Goal: Transaction & Acquisition: Book appointment/travel/reservation

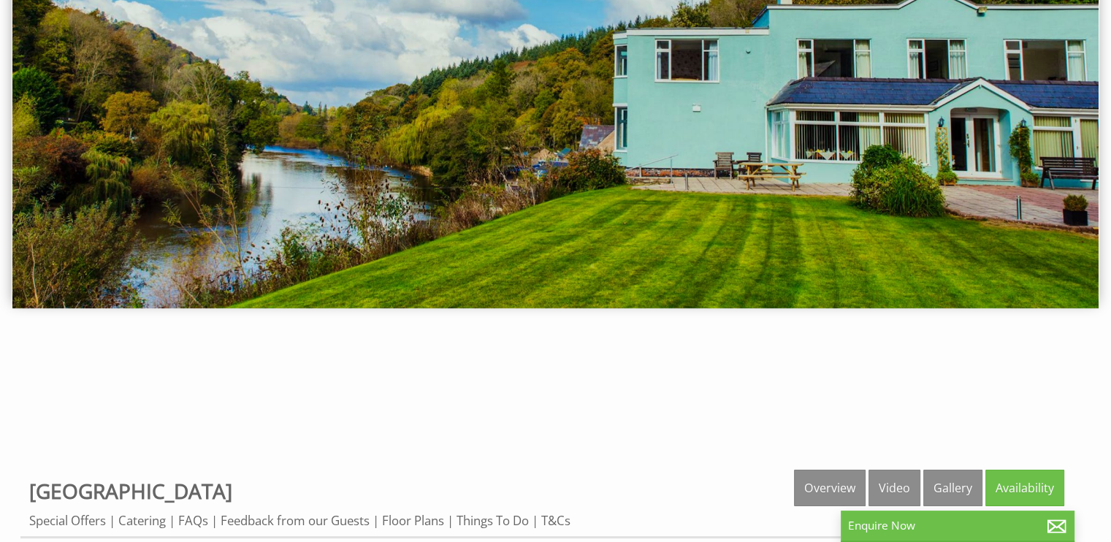
scroll to position [165, 0]
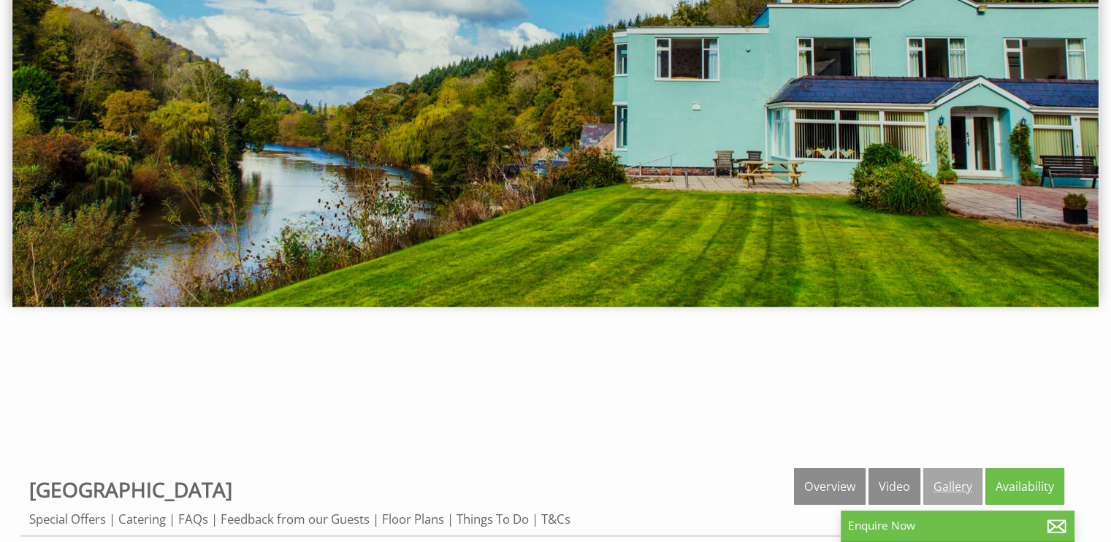
click at [943, 489] on link "Gallery" at bounding box center [952, 486] width 59 height 37
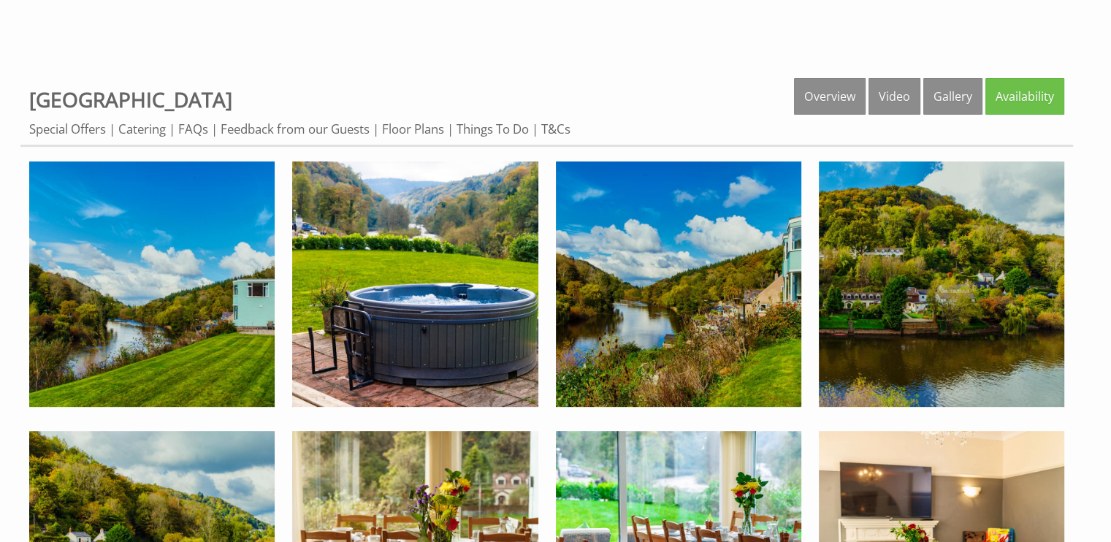
scroll to position [560, 0]
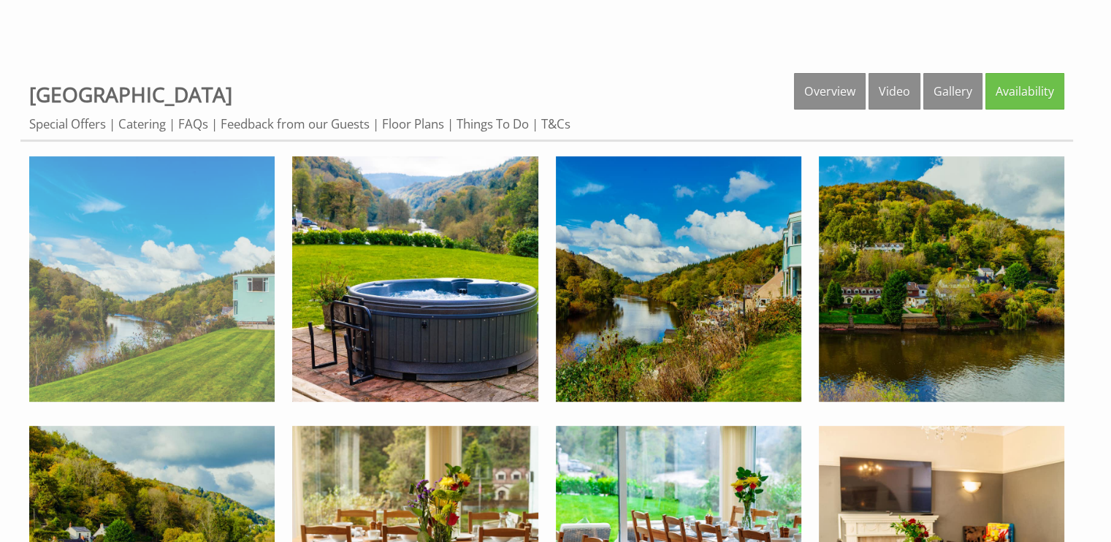
click at [204, 294] on img at bounding box center [151, 278] width 245 height 245
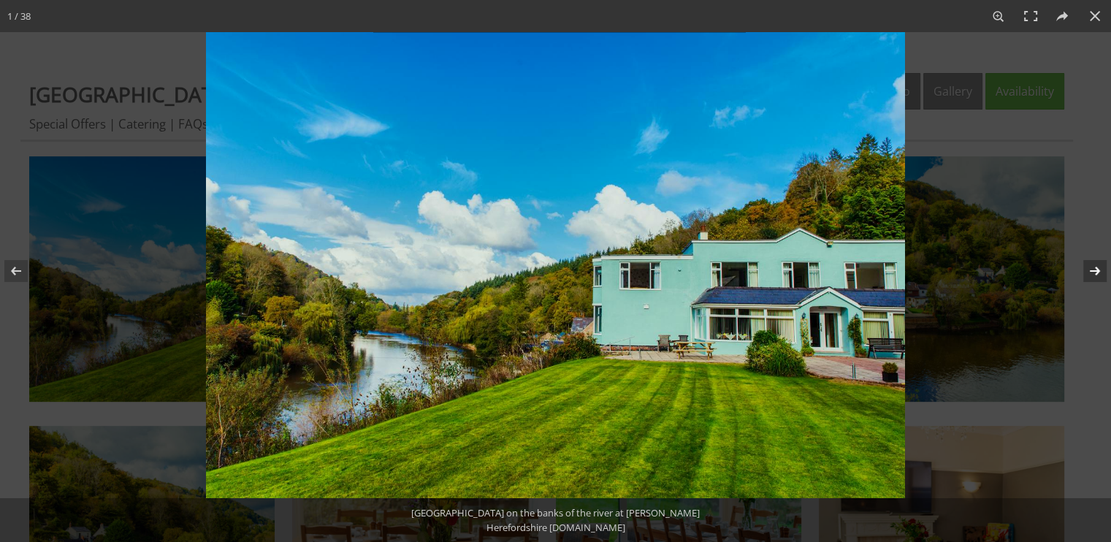
click at [1092, 269] on button at bounding box center [1085, 270] width 51 height 73
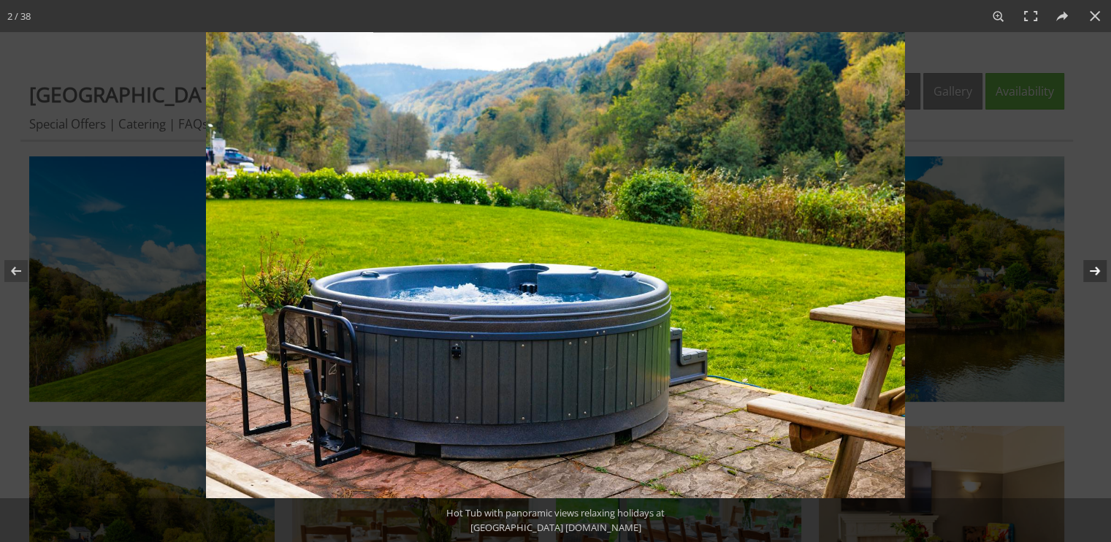
click at [1092, 269] on button at bounding box center [1085, 270] width 51 height 73
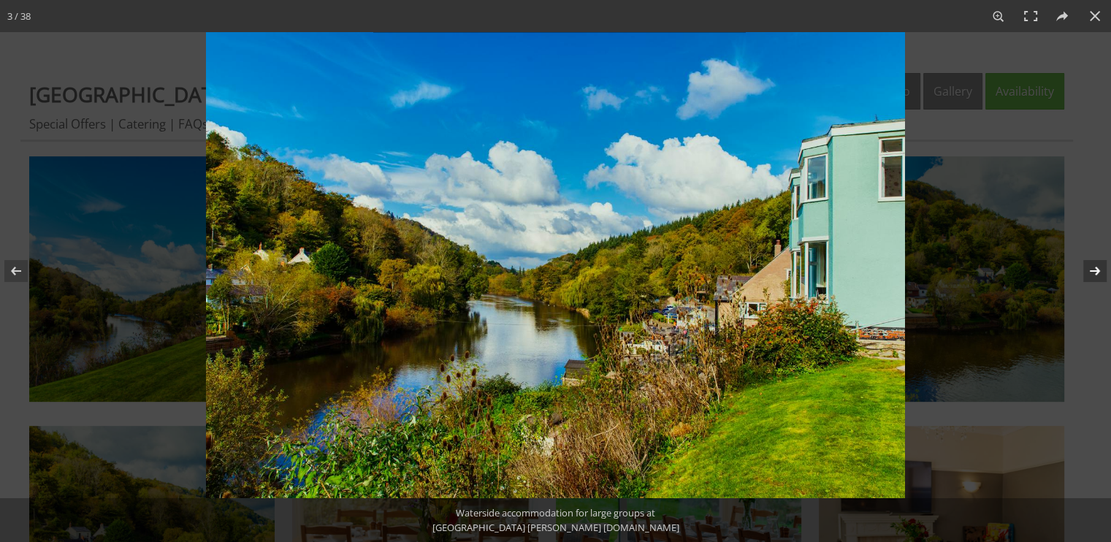
click at [1092, 269] on button at bounding box center [1085, 270] width 51 height 73
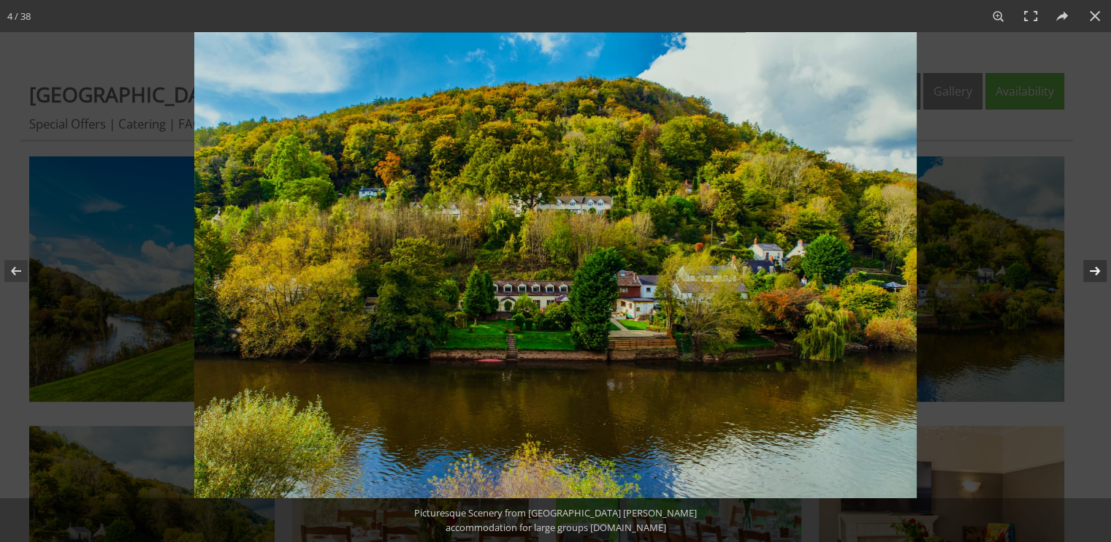
click at [1092, 269] on button at bounding box center [1085, 270] width 51 height 73
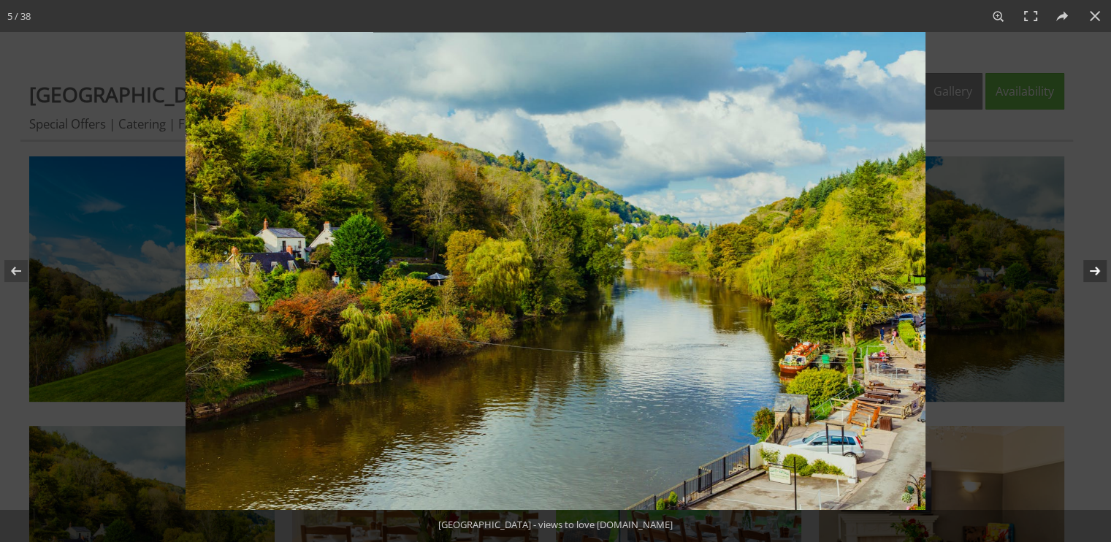
click at [1092, 269] on button at bounding box center [1085, 270] width 51 height 73
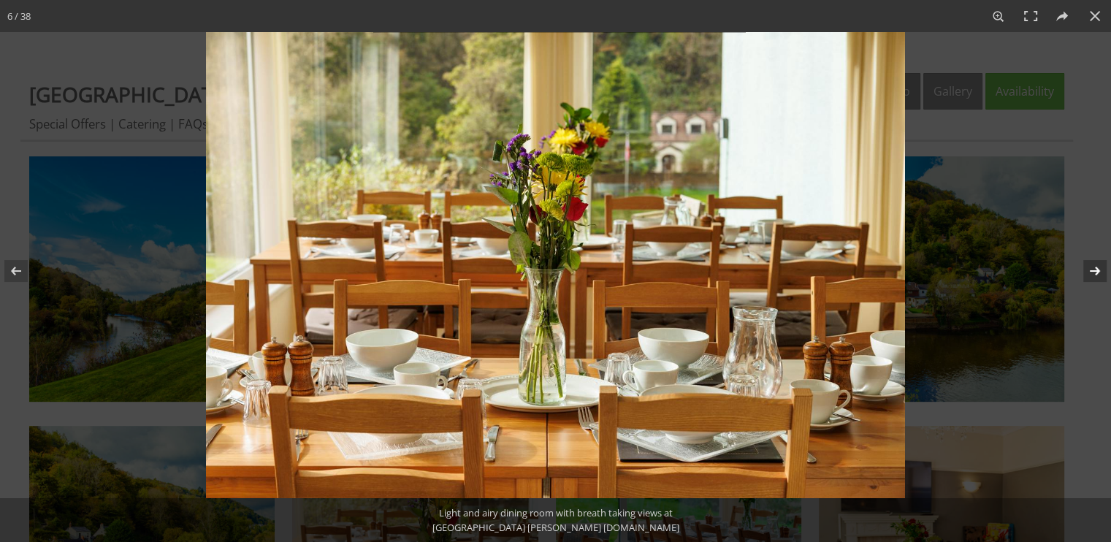
click at [1092, 269] on button at bounding box center [1085, 270] width 51 height 73
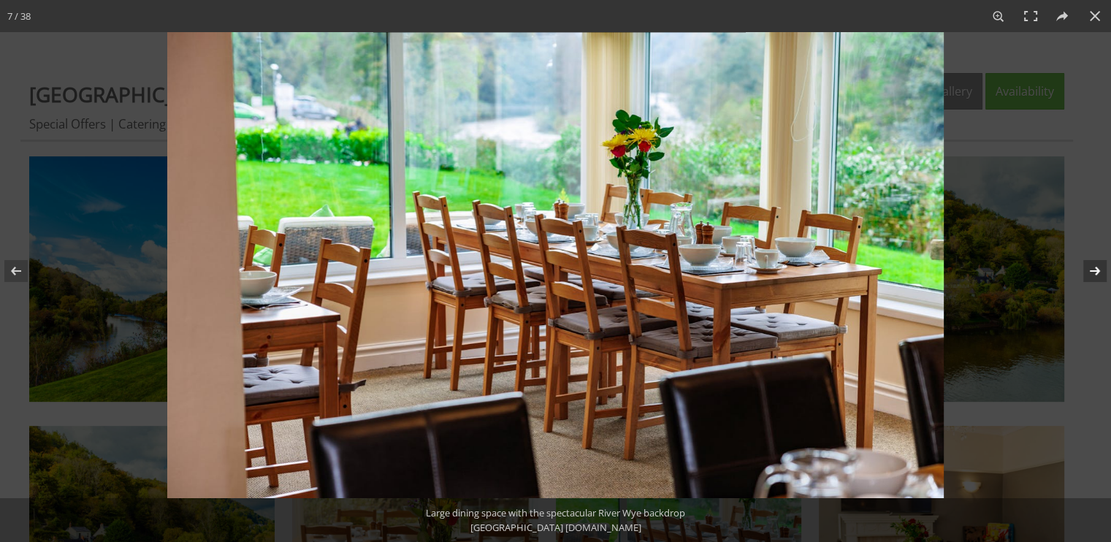
click at [1092, 269] on button at bounding box center [1085, 270] width 51 height 73
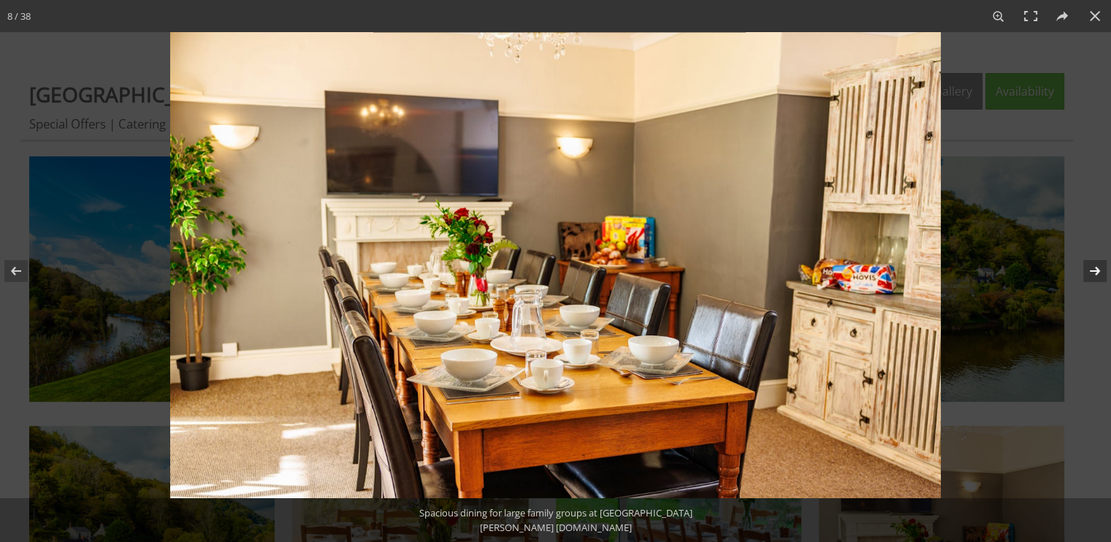
click at [1092, 269] on button at bounding box center [1085, 270] width 51 height 73
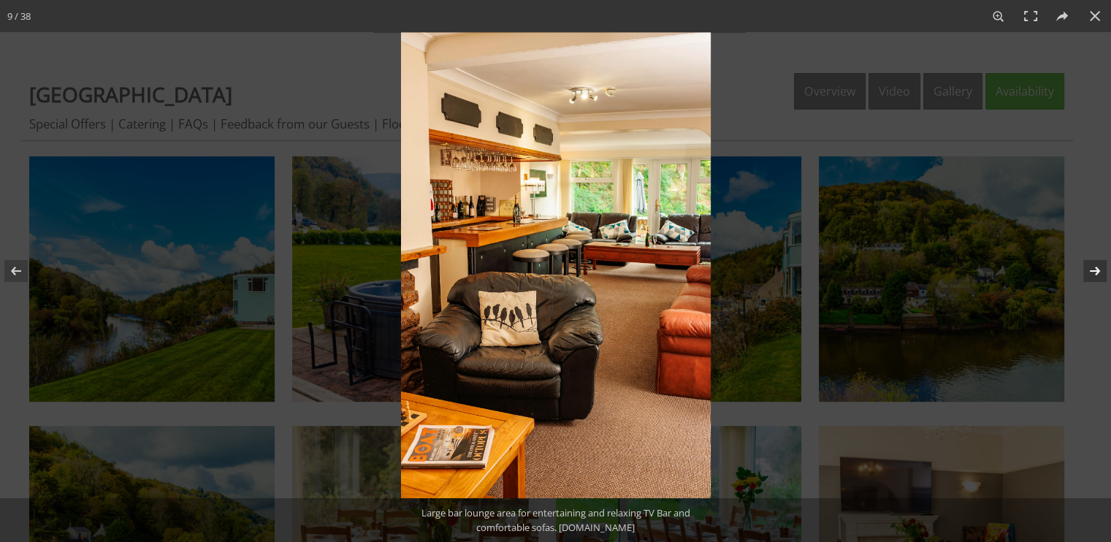
click at [1092, 269] on button at bounding box center [1085, 270] width 51 height 73
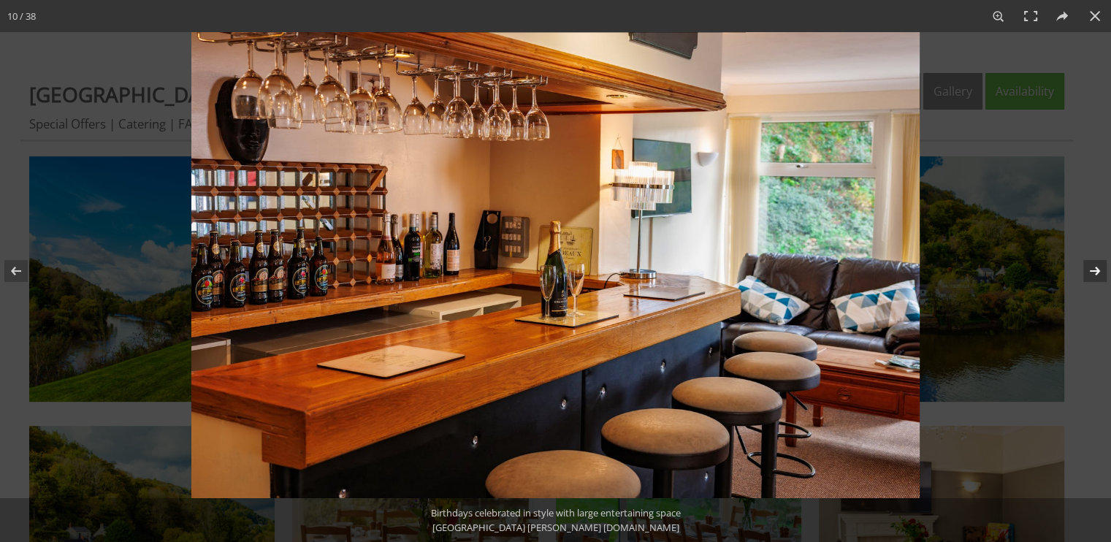
click at [1092, 269] on button at bounding box center [1085, 270] width 51 height 73
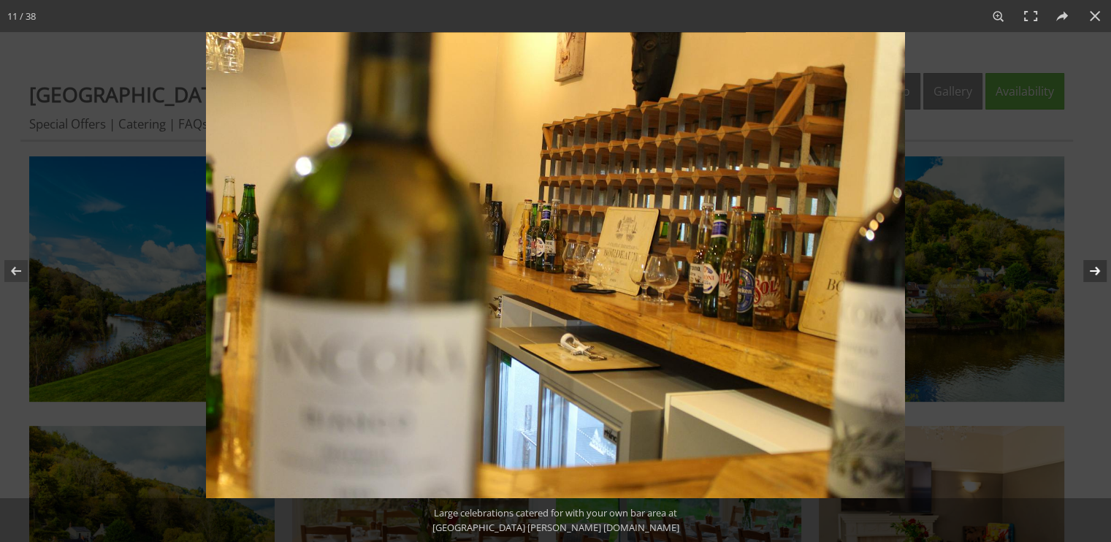
click at [1092, 269] on button at bounding box center [1085, 270] width 51 height 73
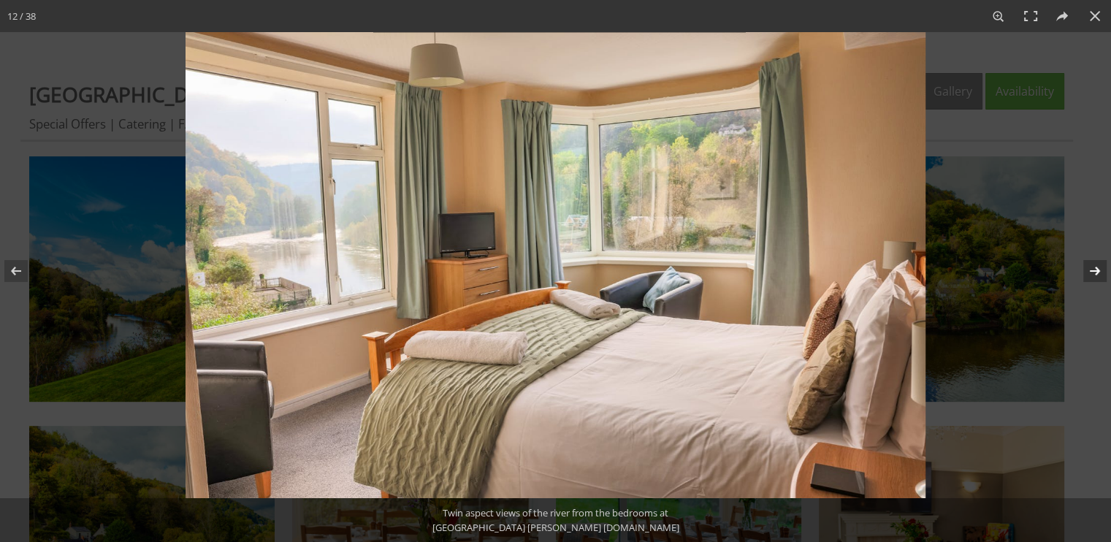
click at [1092, 269] on button at bounding box center [1085, 270] width 51 height 73
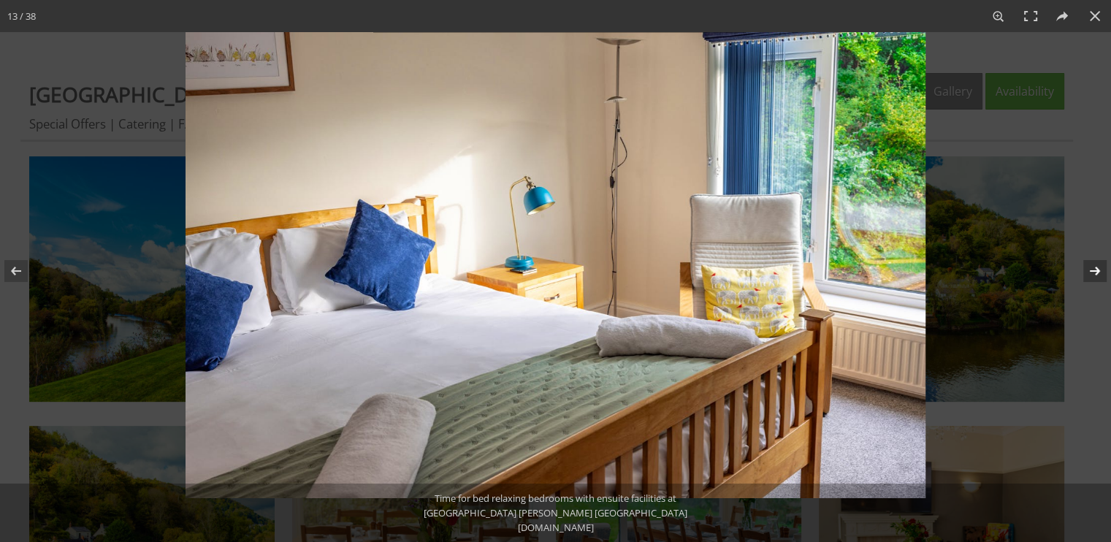
click at [1092, 269] on button at bounding box center [1085, 270] width 51 height 73
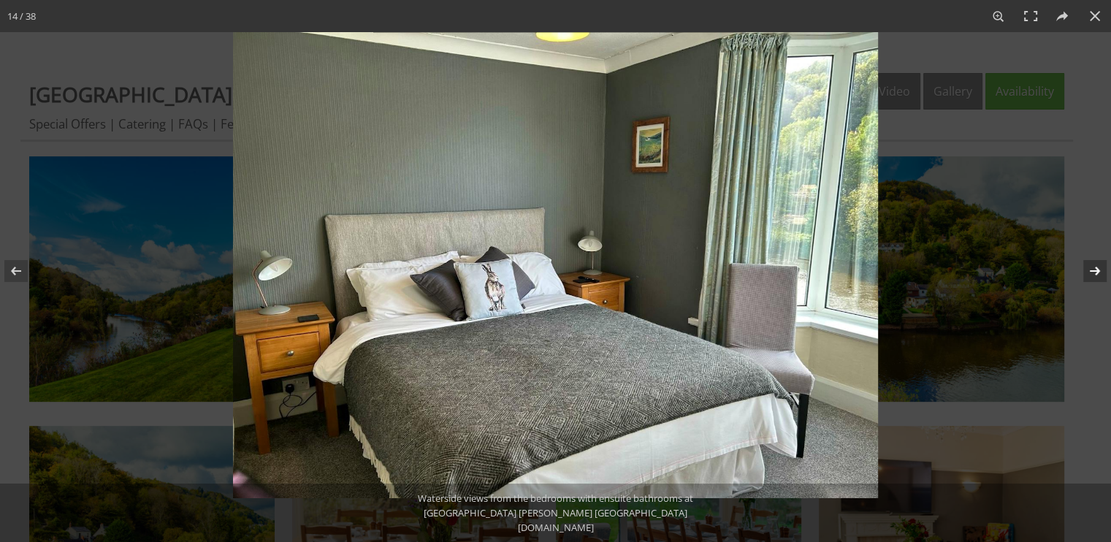
click at [1092, 269] on button at bounding box center [1085, 270] width 51 height 73
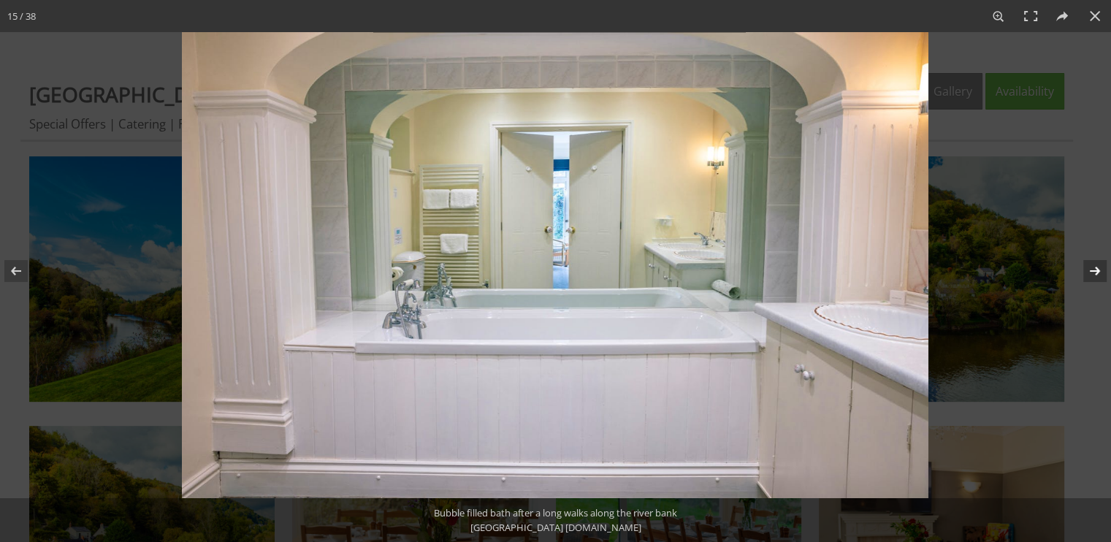
click at [1092, 269] on button at bounding box center [1085, 270] width 51 height 73
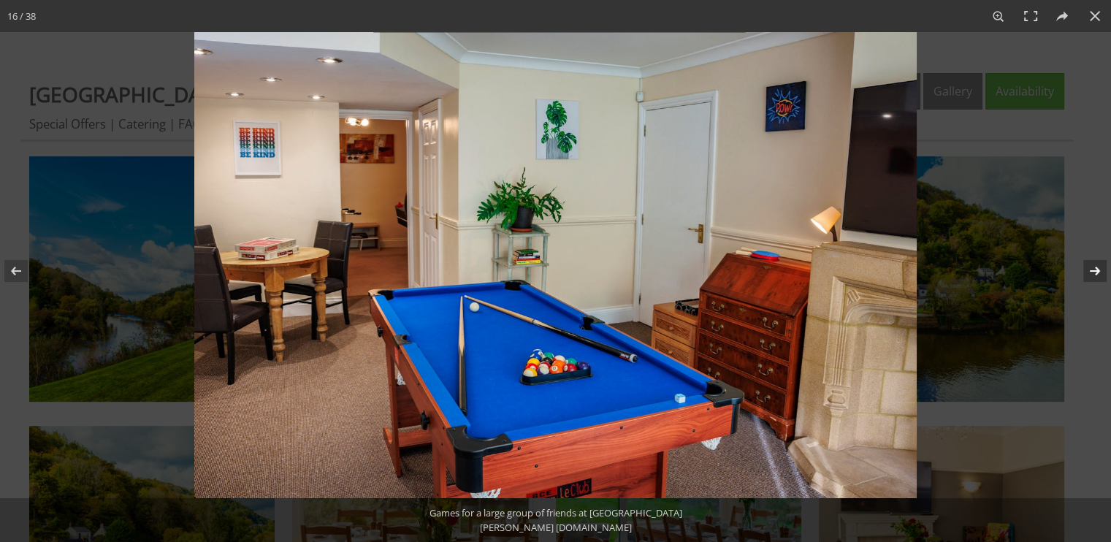
click at [1092, 269] on button at bounding box center [1085, 270] width 51 height 73
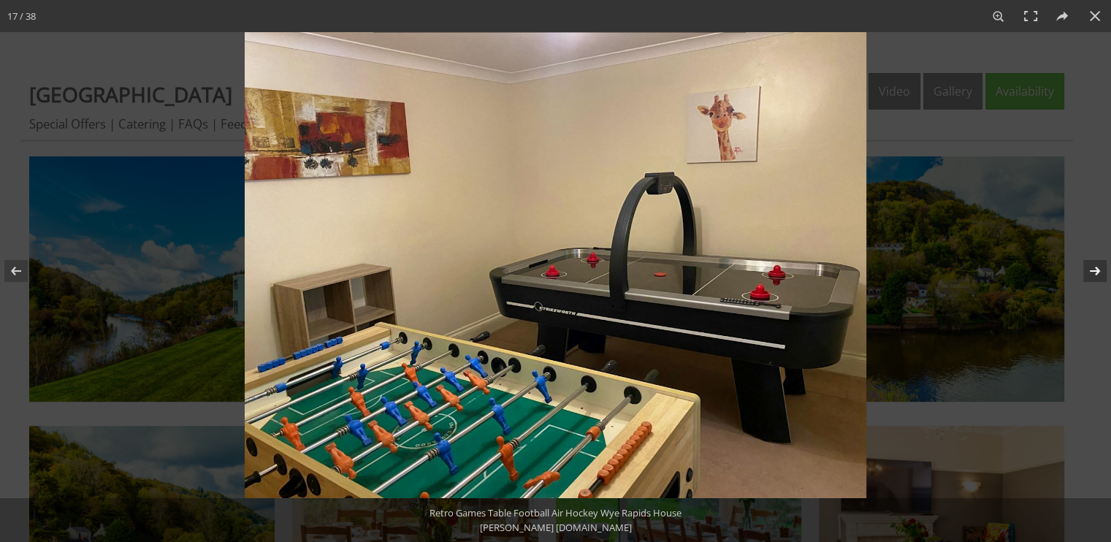
click at [1092, 269] on button at bounding box center [1085, 270] width 51 height 73
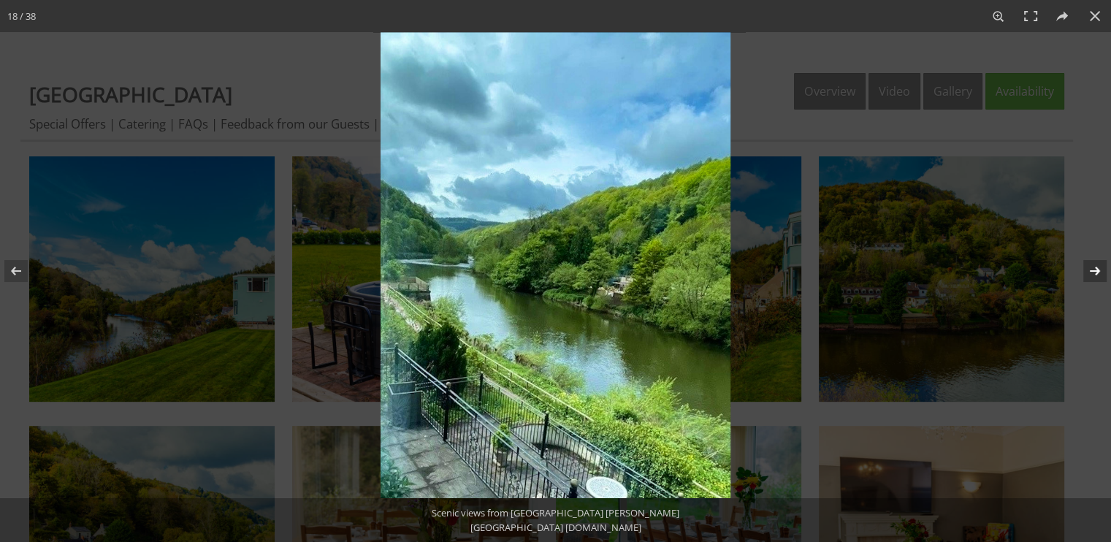
click at [1092, 269] on button at bounding box center [1085, 270] width 51 height 73
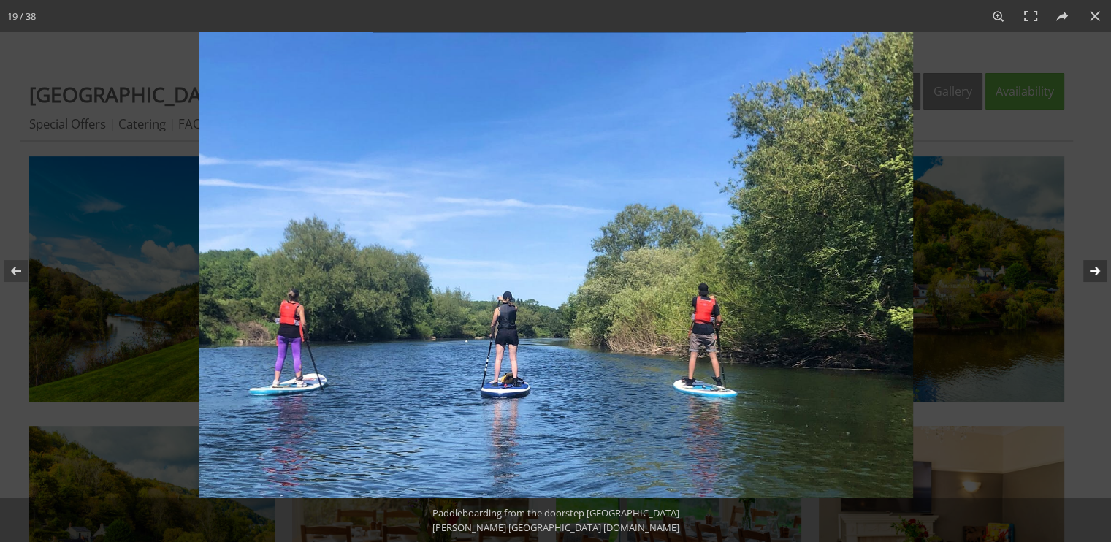
click at [1092, 269] on button at bounding box center [1085, 270] width 51 height 73
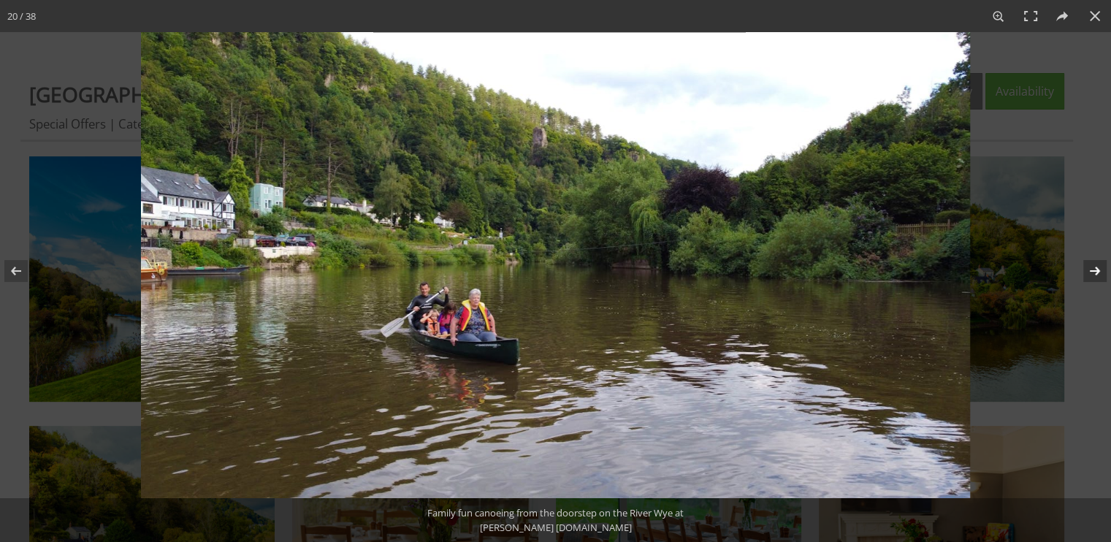
click at [1092, 269] on button at bounding box center [1085, 270] width 51 height 73
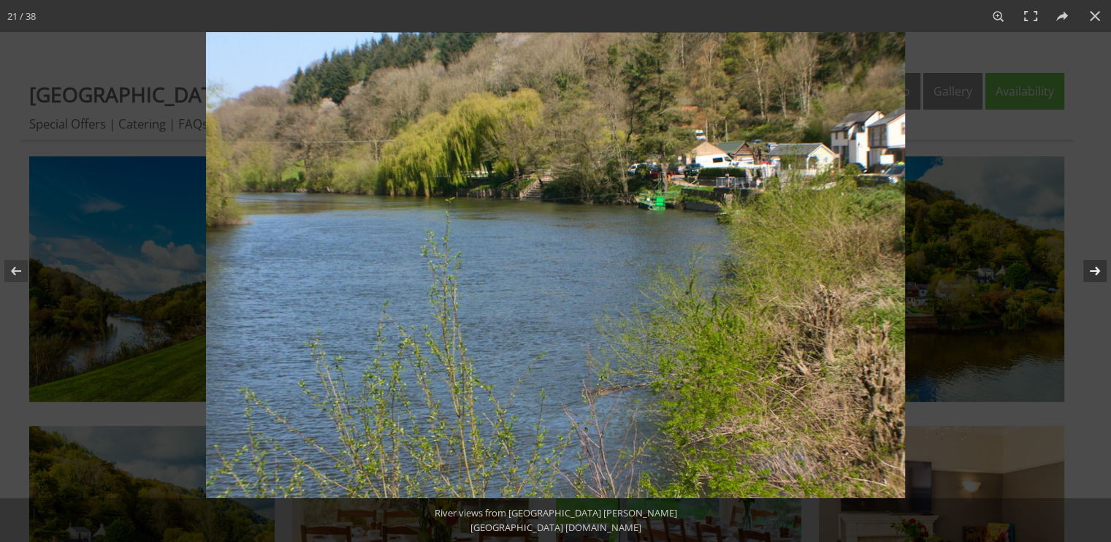
click at [1092, 269] on button at bounding box center [1085, 270] width 51 height 73
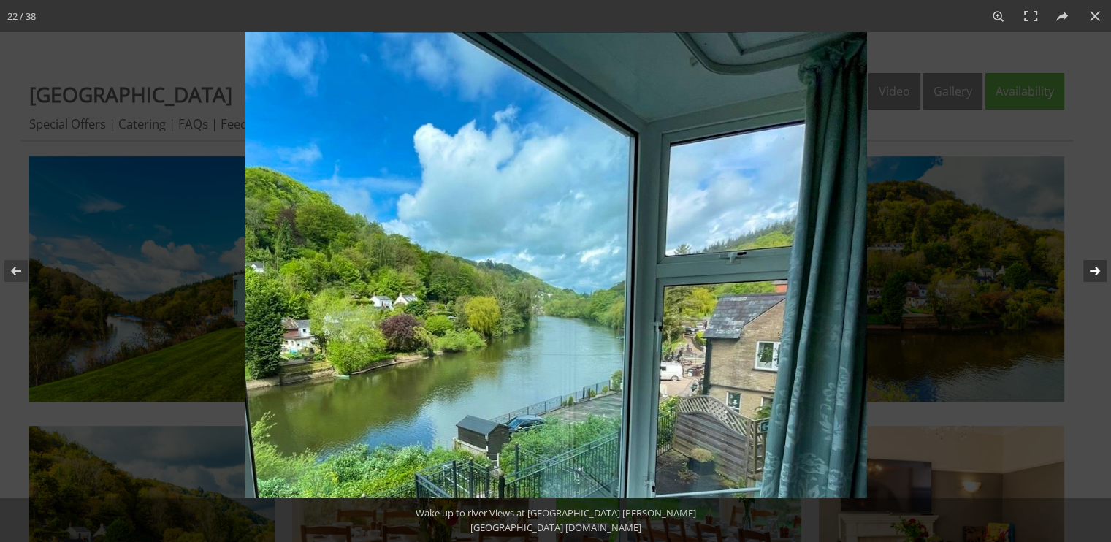
click at [1092, 269] on button at bounding box center [1085, 270] width 51 height 73
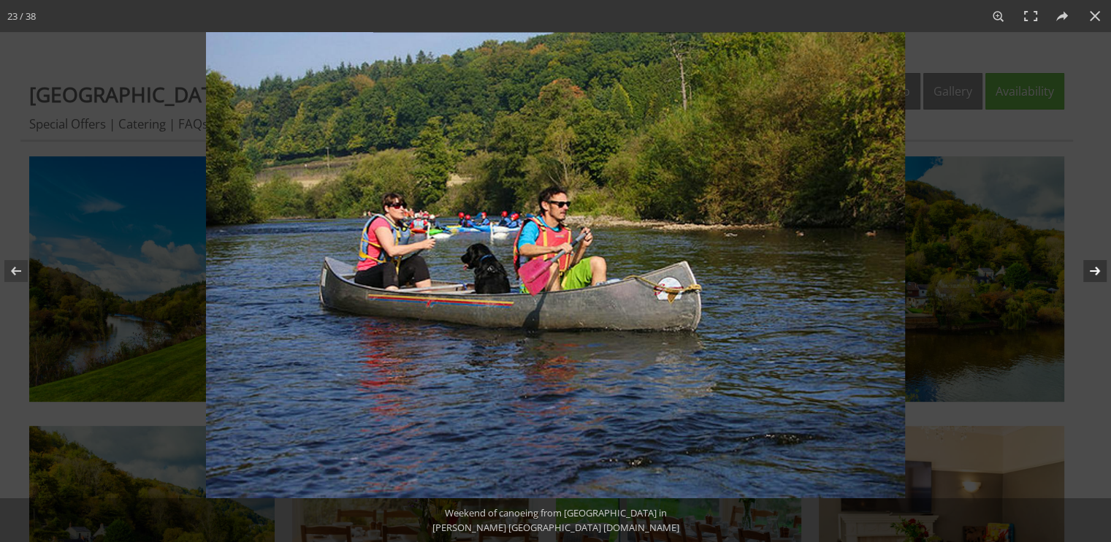
click at [1092, 269] on button at bounding box center [1085, 270] width 51 height 73
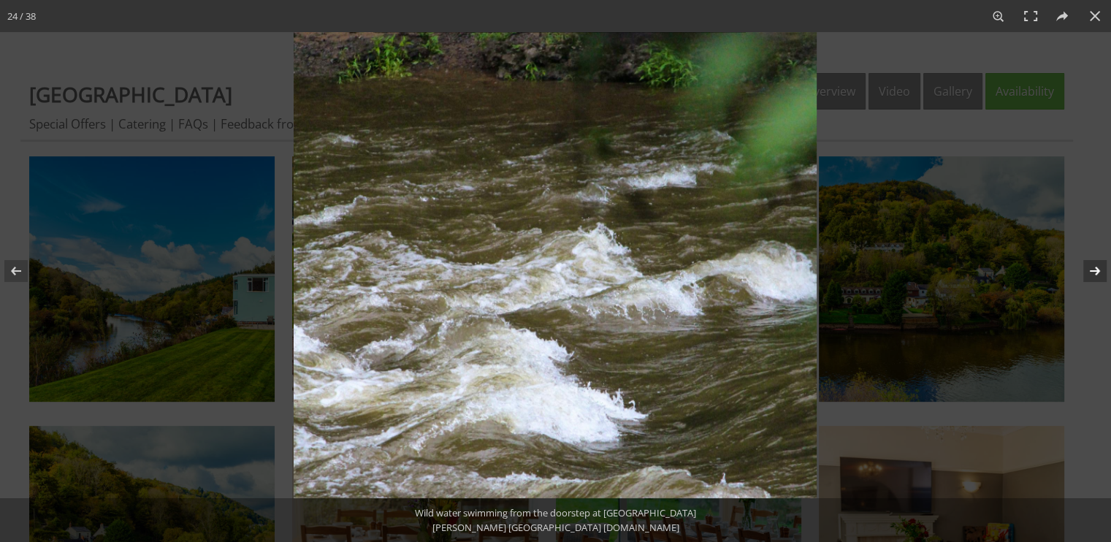
click at [1092, 269] on button at bounding box center [1085, 270] width 51 height 73
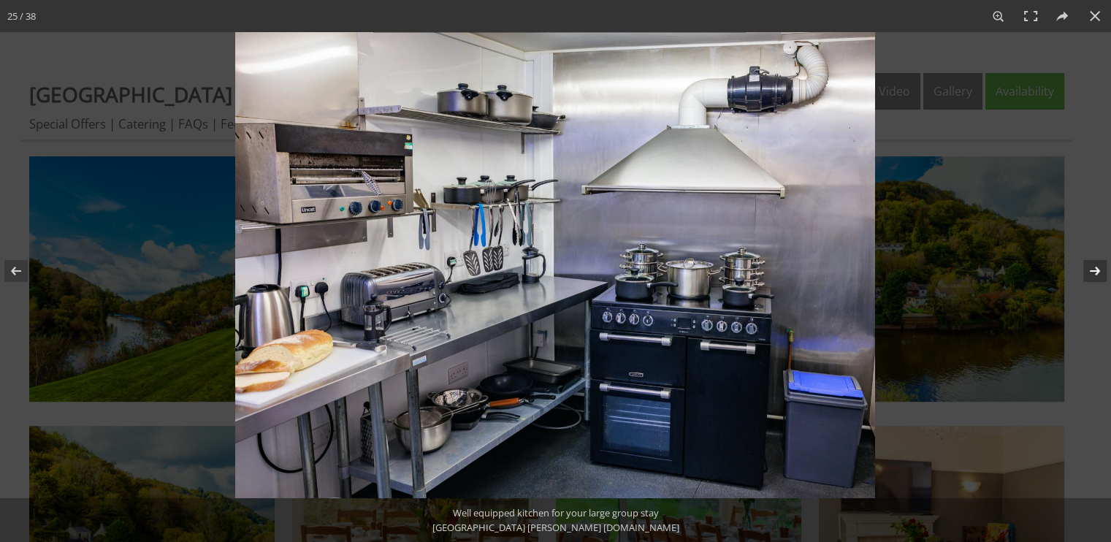
click at [1092, 269] on button at bounding box center [1085, 270] width 51 height 73
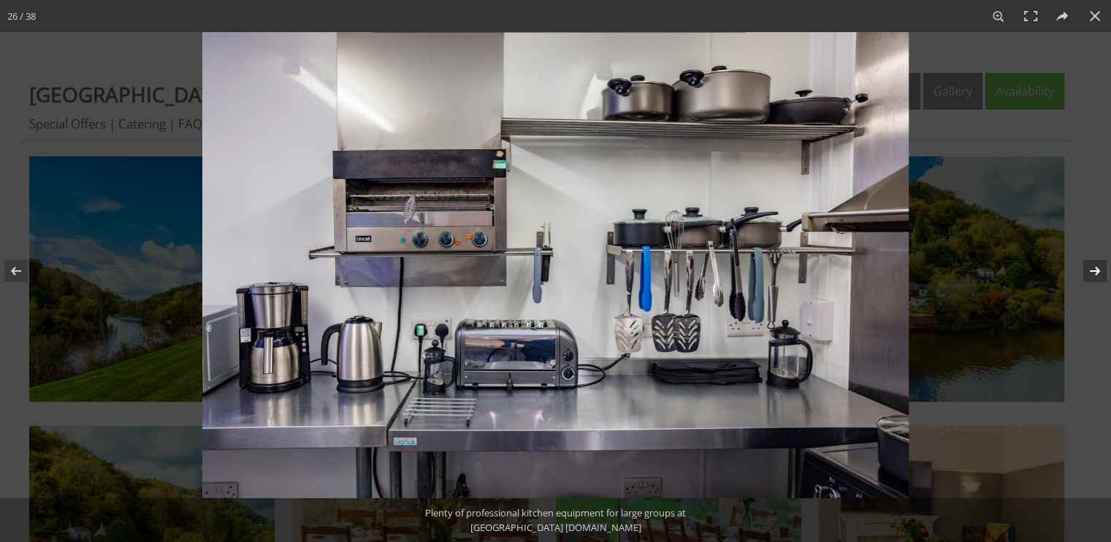
click at [1092, 269] on button at bounding box center [1085, 270] width 51 height 73
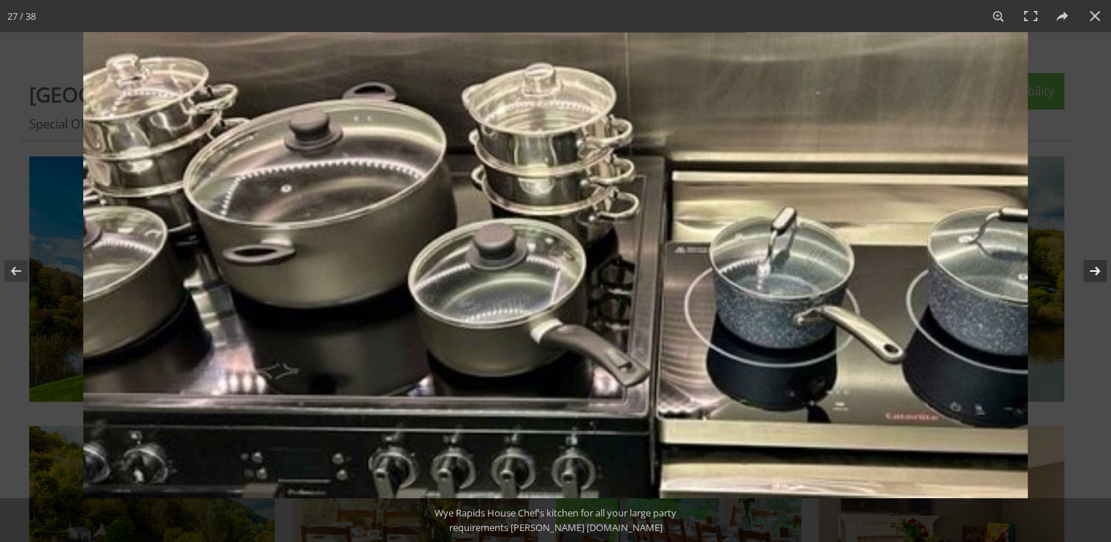
click at [1092, 269] on button at bounding box center [1085, 270] width 51 height 73
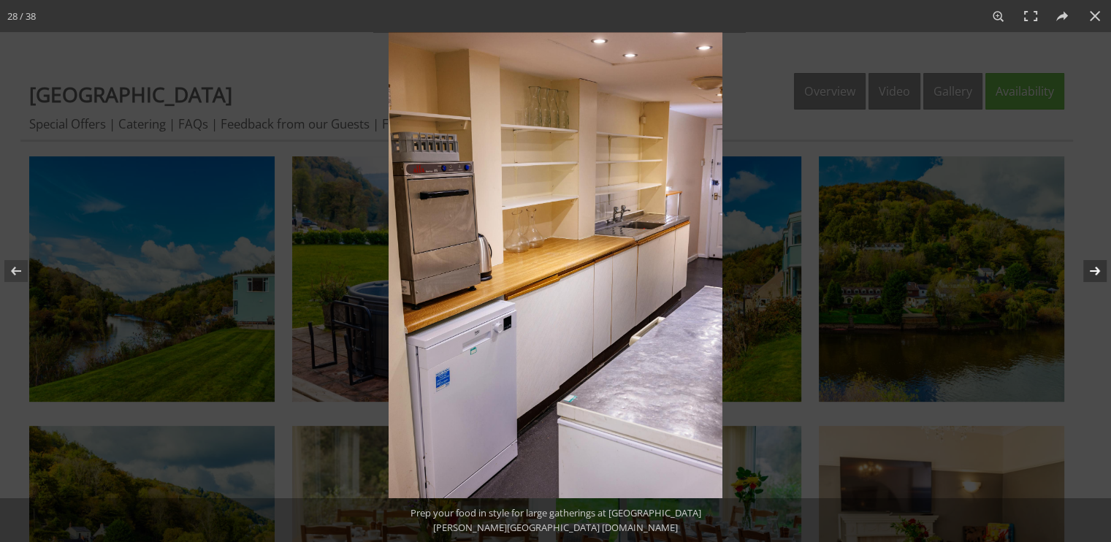
click at [1092, 269] on button at bounding box center [1085, 270] width 51 height 73
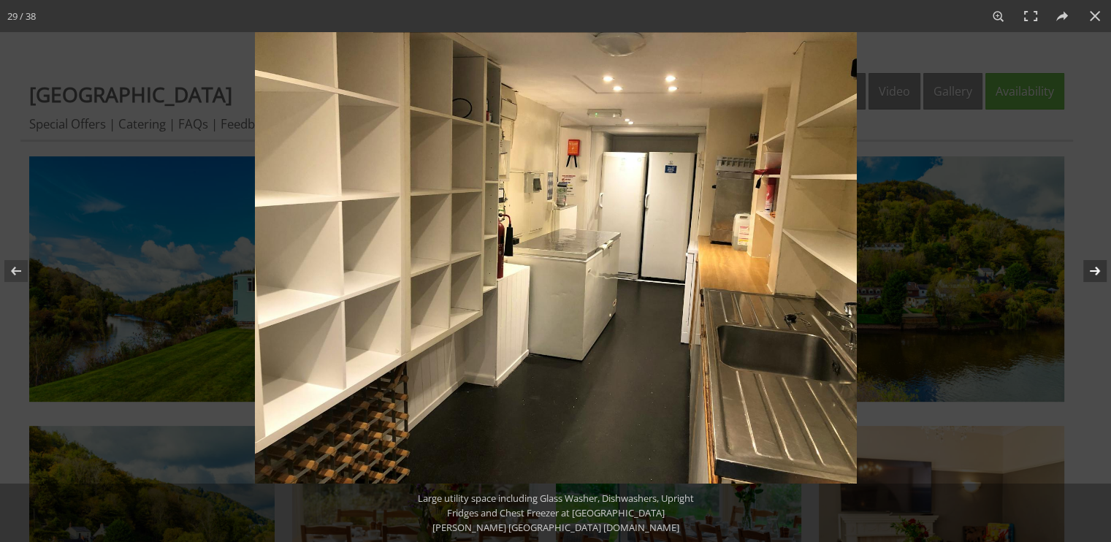
click at [1092, 269] on button at bounding box center [1085, 270] width 51 height 73
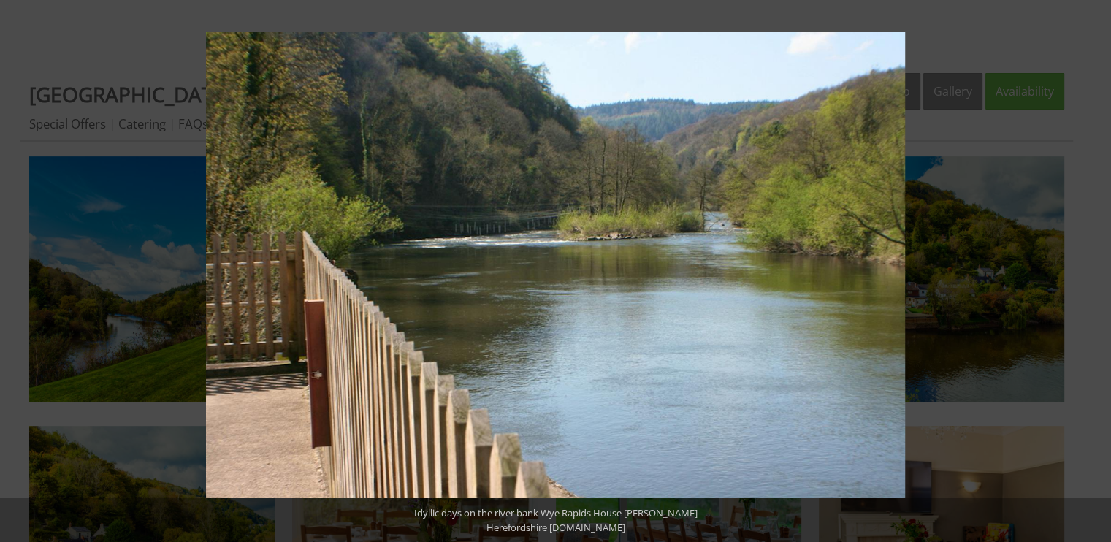
click at [1092, 269] on button at bounding box center [1085, 270] width 51 height 73
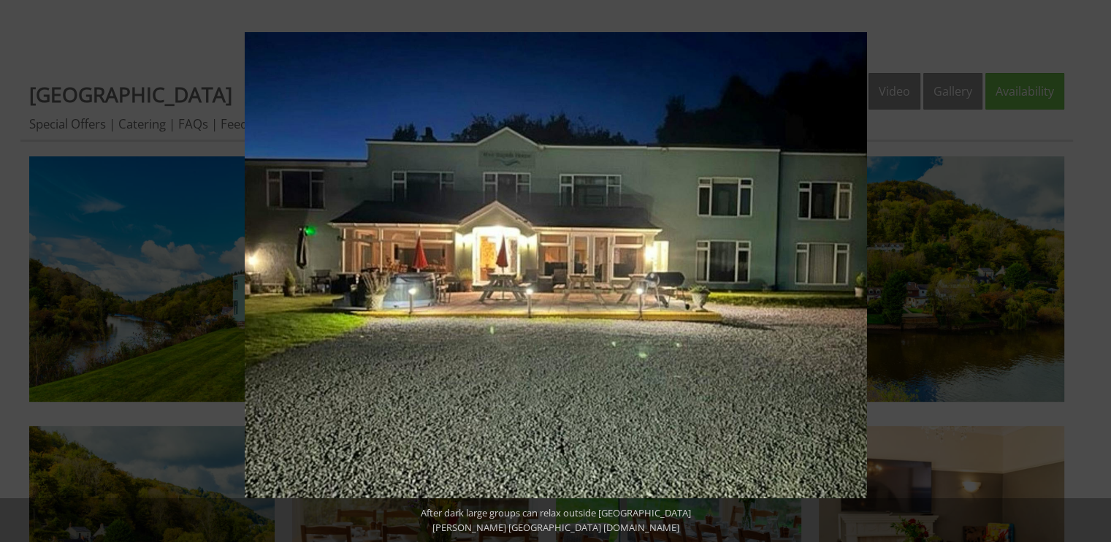
click at [1092, 269] on button at bounding box center [1085, 270] width 51 height 73
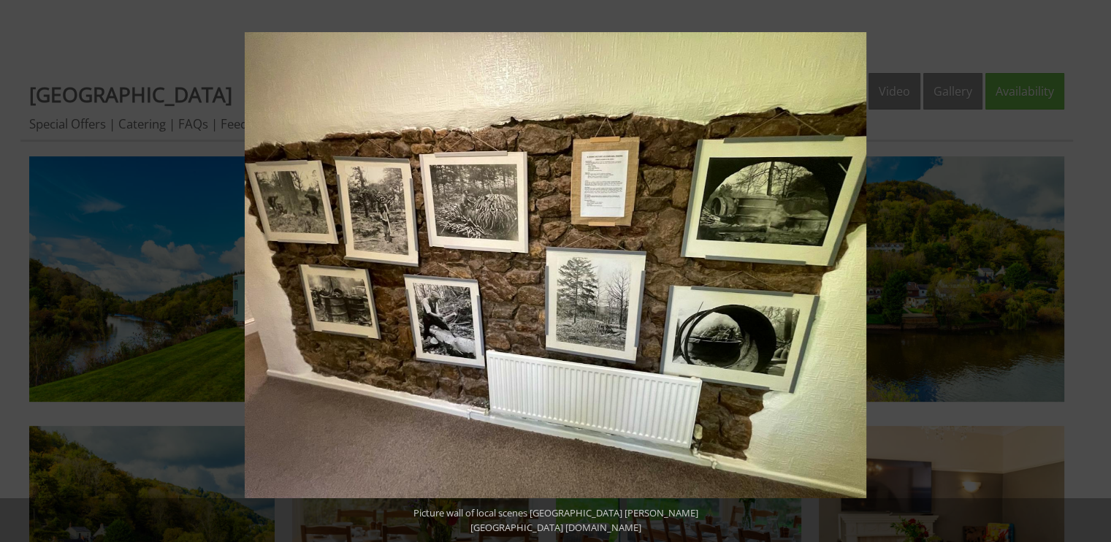
click at [1092, 269] on button at bounding box center [1085, 270] width 51 height 73
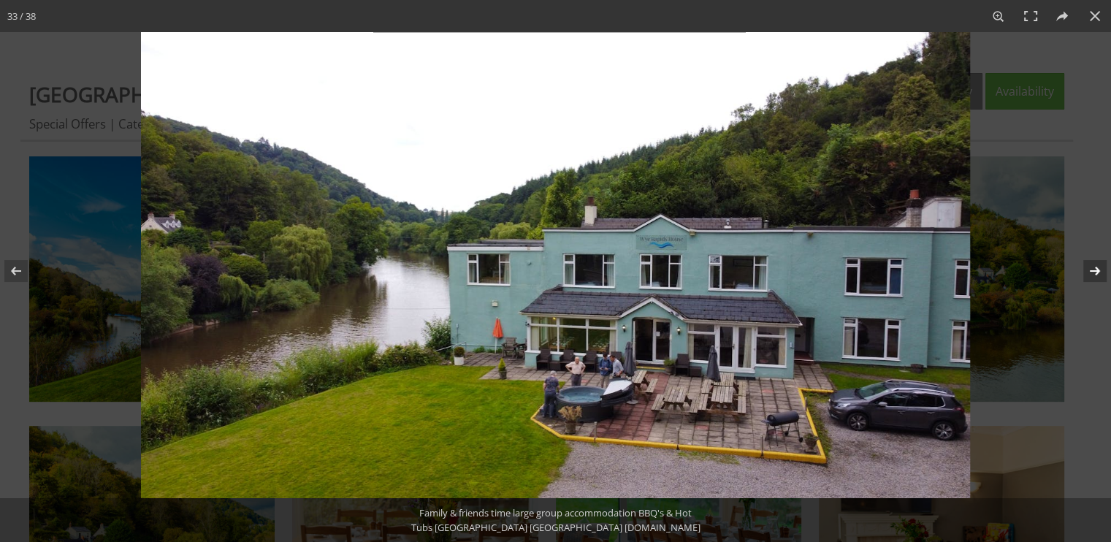
click at [1088, 267] on button at bounding box center [1085, 270] width 51 height 73
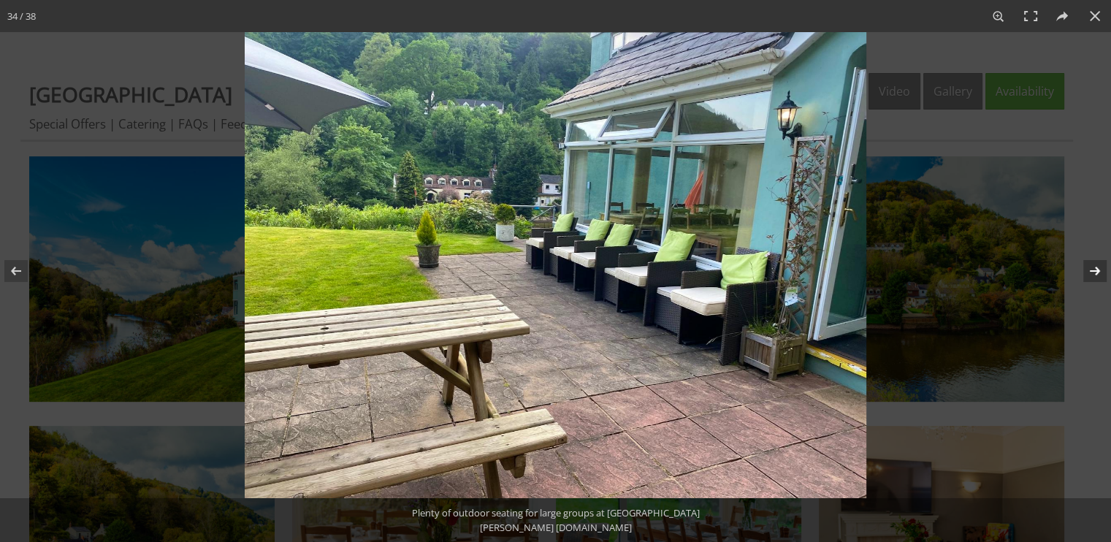
click at [1088, 267] on button at bounding box center [1085, 270] width 51 height 73
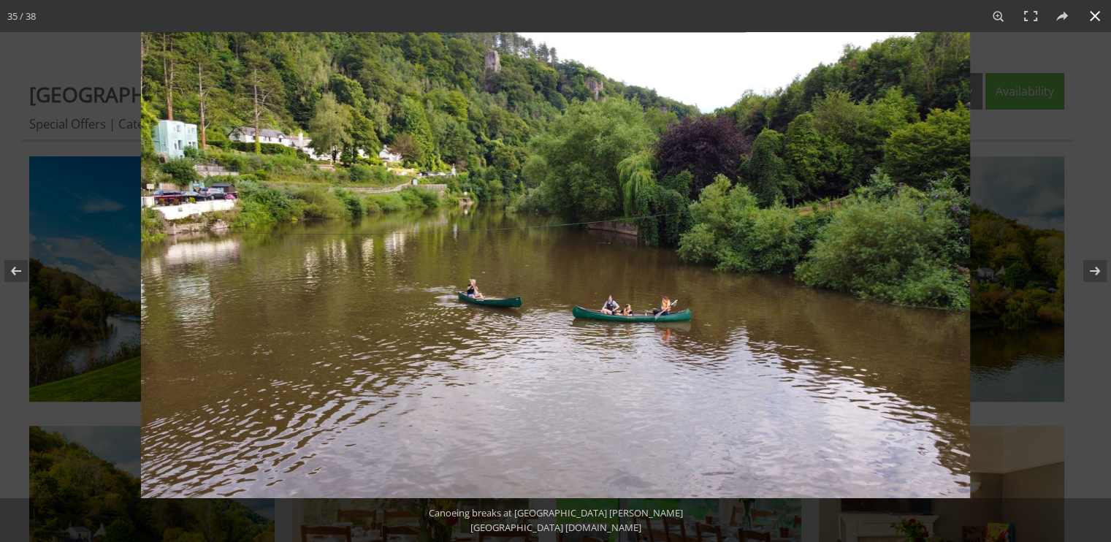
click at [1093, 18] on button at bounding box center [1095, 16] width 32 height 32
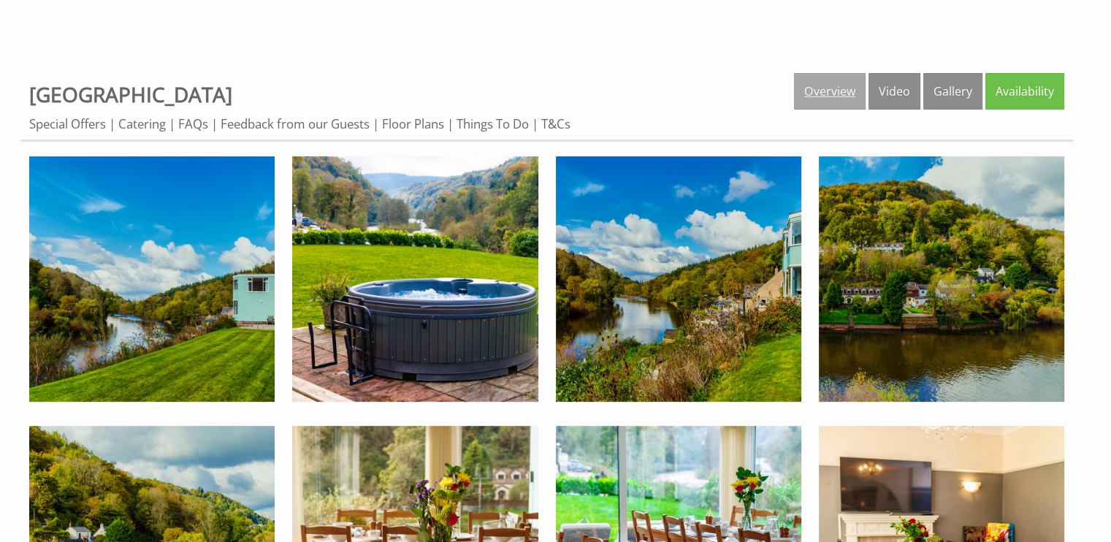
click at [843, 82] on link "Overview" at bounding box center [830, 91] width 72 height 37
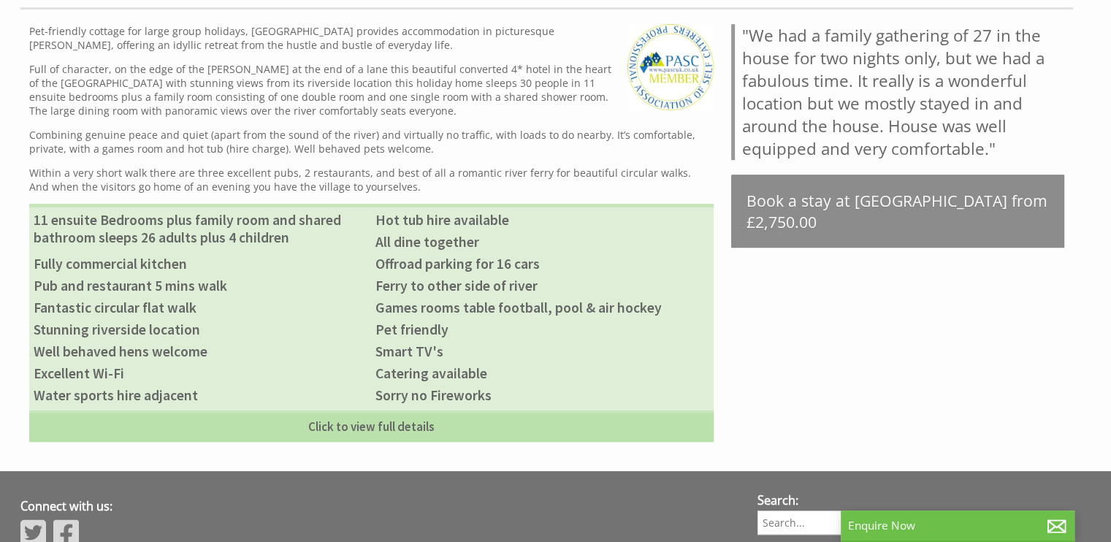
scroll to position [694, 0]
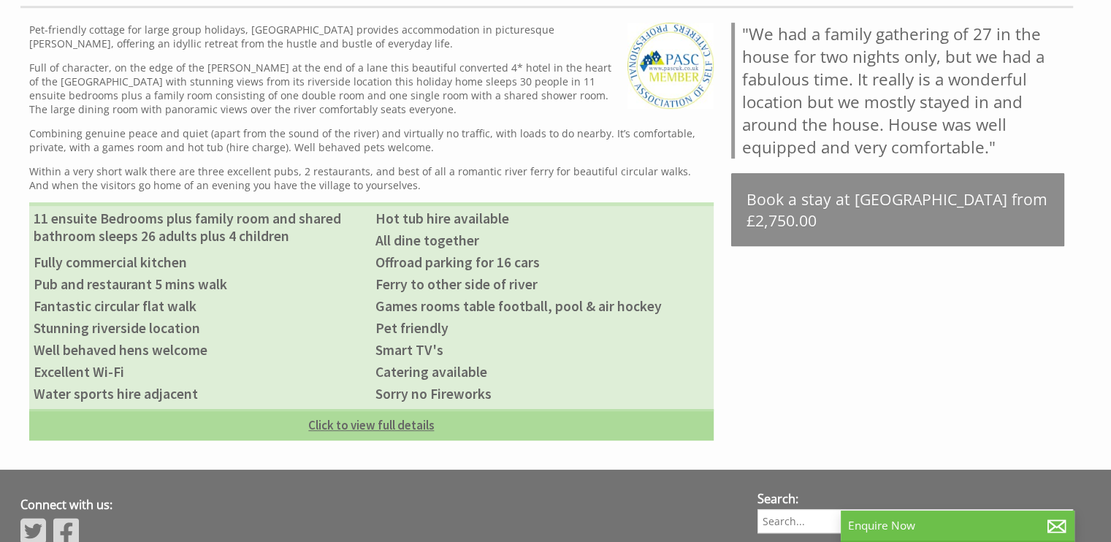
click at [381, 426] on link "Click to view full details" at bounding box center [371, 424] width 684 height 31
